Goal: Navigation & Orientation: Find specific page/section

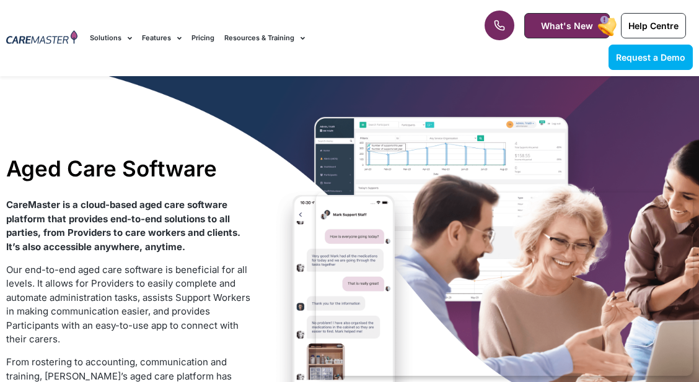
click at [357, 4] on div "Request a Demo Solutions AI Roster Optimiser NDIS Software for Small Providers …" at bounding box center [268, 38] width 369 height 76
click at [329, 7] on div "Request a Demo Solutions AI Roster Optimiser NDIS Software for Small Providers …" at bounding box center [268, 38] width 369 height 76
click at [303, 4] on div "Request a Demo Solutions AI Roster Optimiser NDIS Software for Small Providers …" at bounding box center [268, 38] width 369 height 76
